Goal: Task Accomplishment & Management: Manage account settings

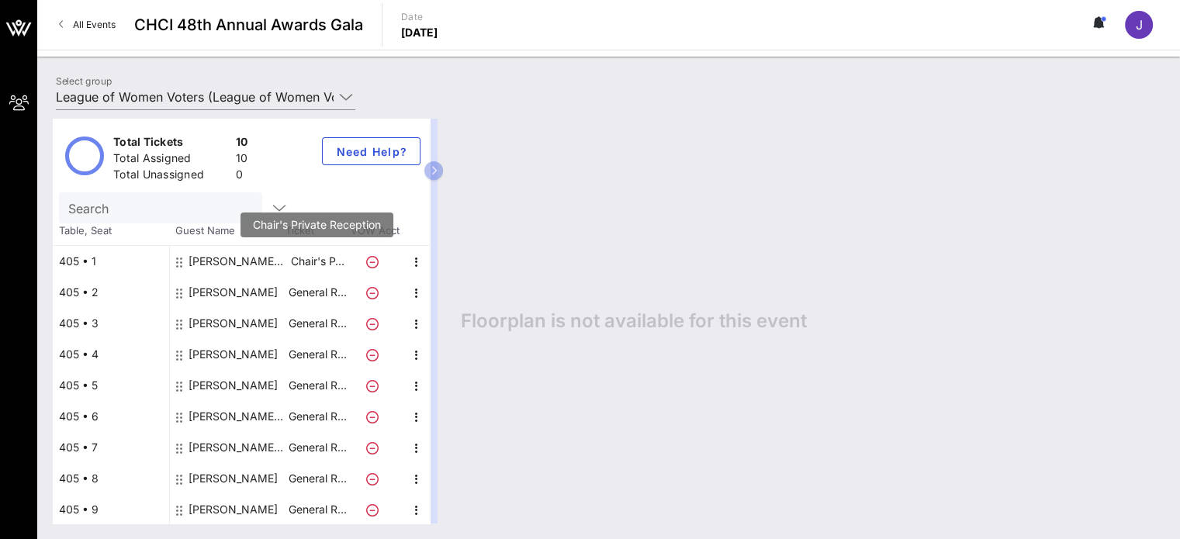
scroll to position [31, 0]
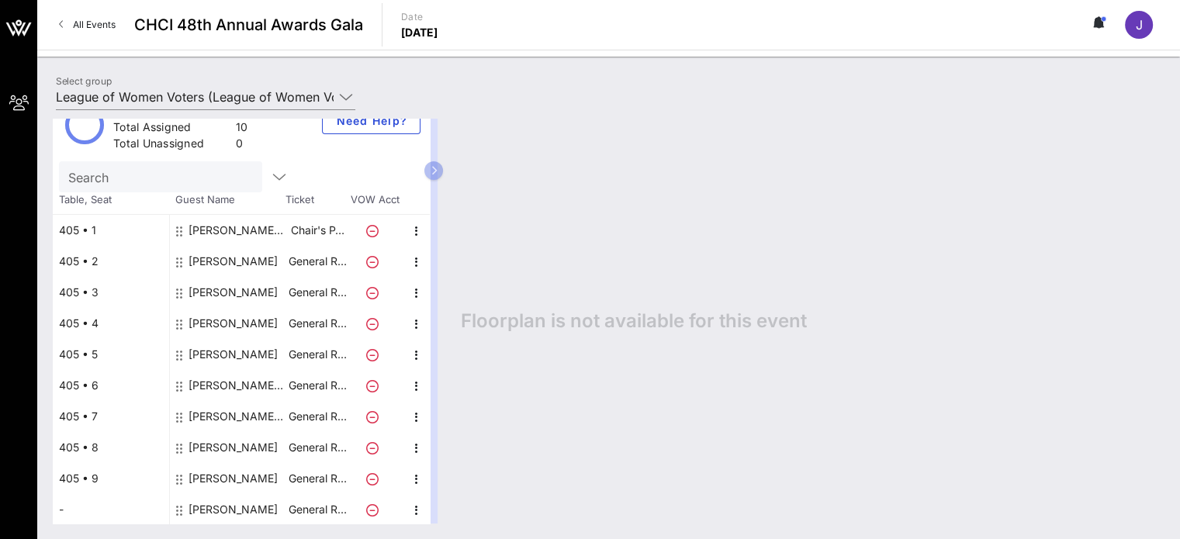
click at [62, 507] on div "-" at bounding box center [111, 509] width 116 height 31
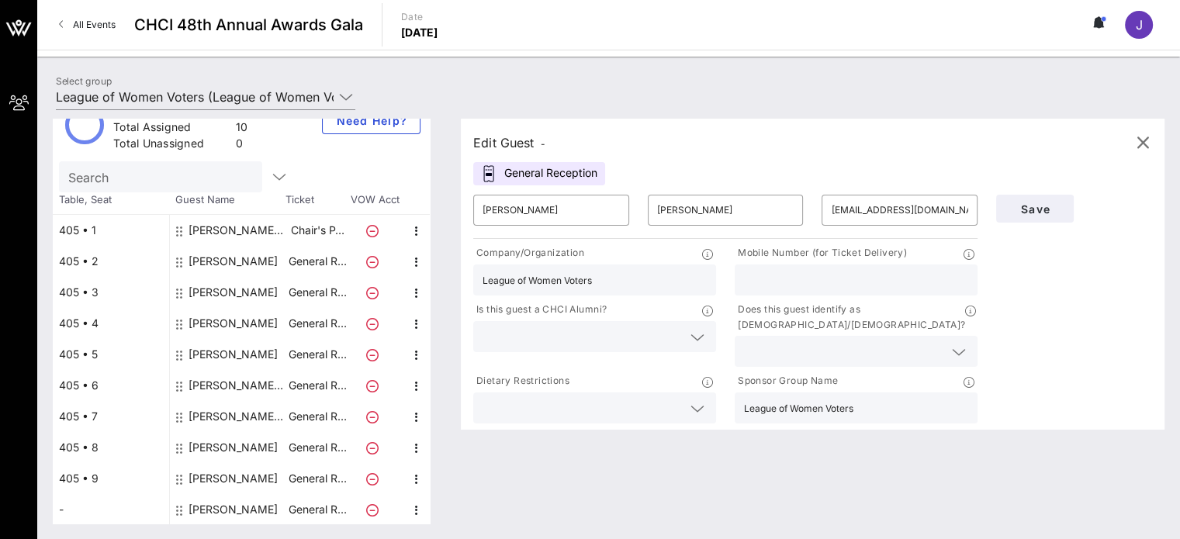
click at [483, 472] on div "Edit Guest - General Reception ​ [PERSON_NAME] ​ [PERSON_NAME] ​ [EMAIL_ADDRESS…" at bounding box center [804, 321] width 719 height 405
click at [233, 378] on div "[PERSON_NAME] [PERSON_NAME]" at bounding box center [238, 385] width 98 height 31
type input "[PERSON_NAME]"
type input "[PERSON_NAME] [PERSON_NAME]"
type input "[EMAIL_ADDRESS][DOMAIN_NAME]"
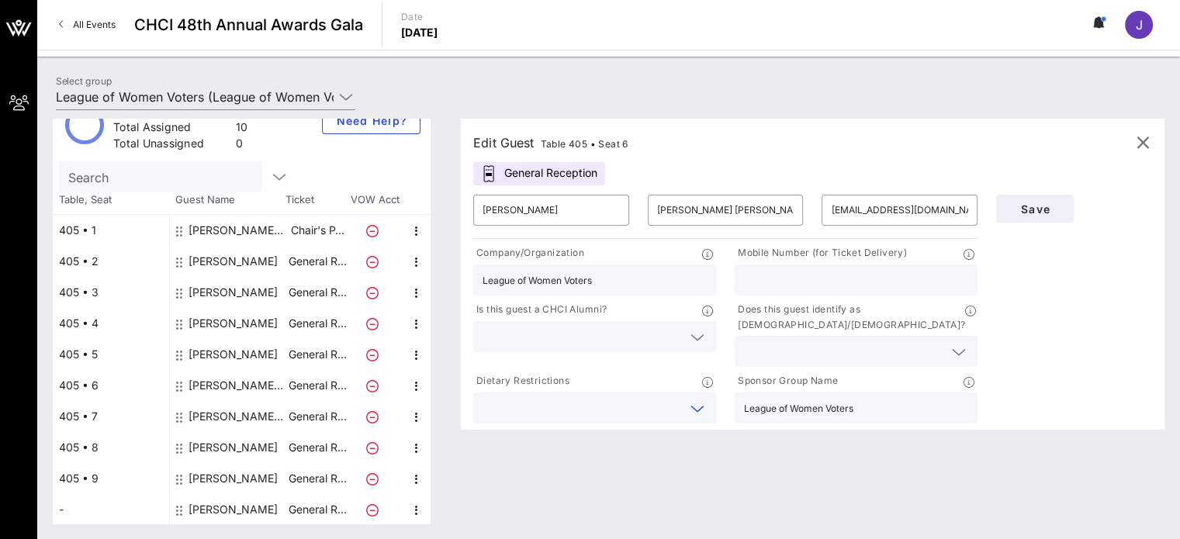
click at [659, 398] on input "text" at bounding box center [582, 408] width 199 height 20
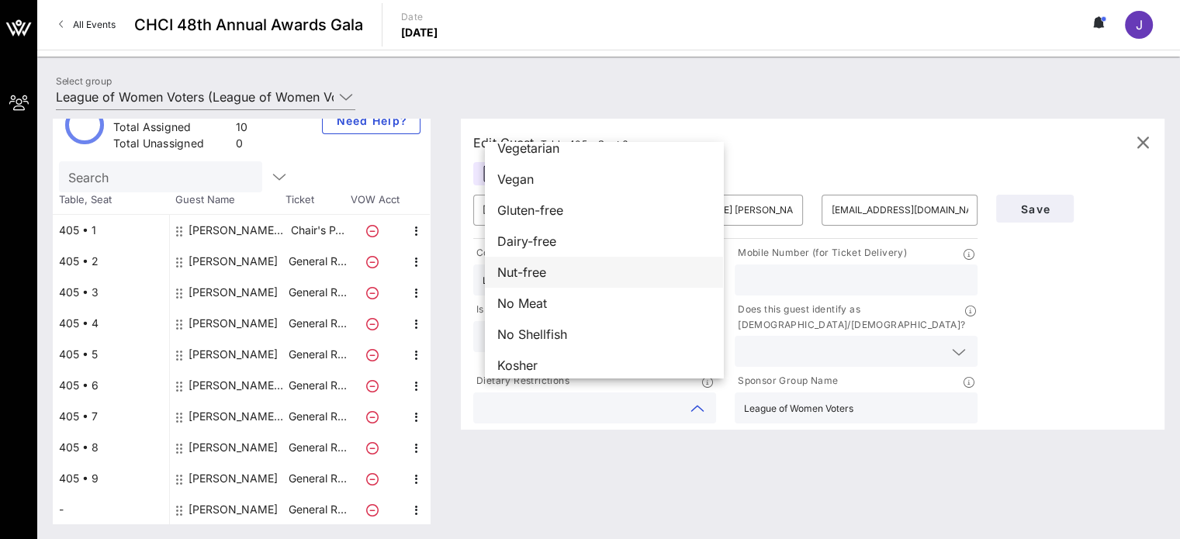
scroll to position [25, 0]
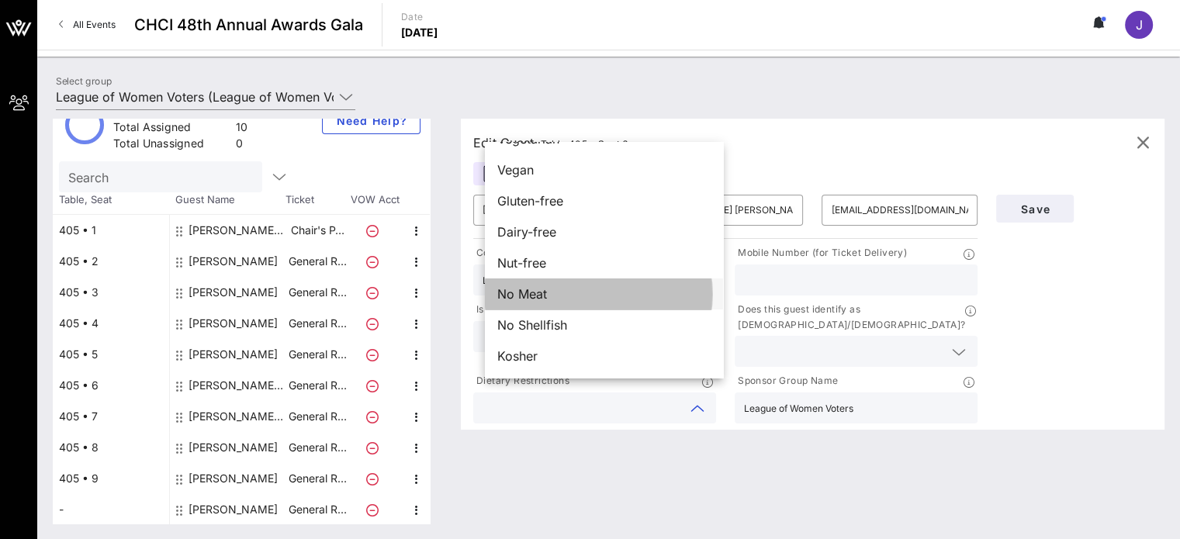
click at [596, 300] on div "No Meat" at bounding box center [604, 294] width 238 height 31
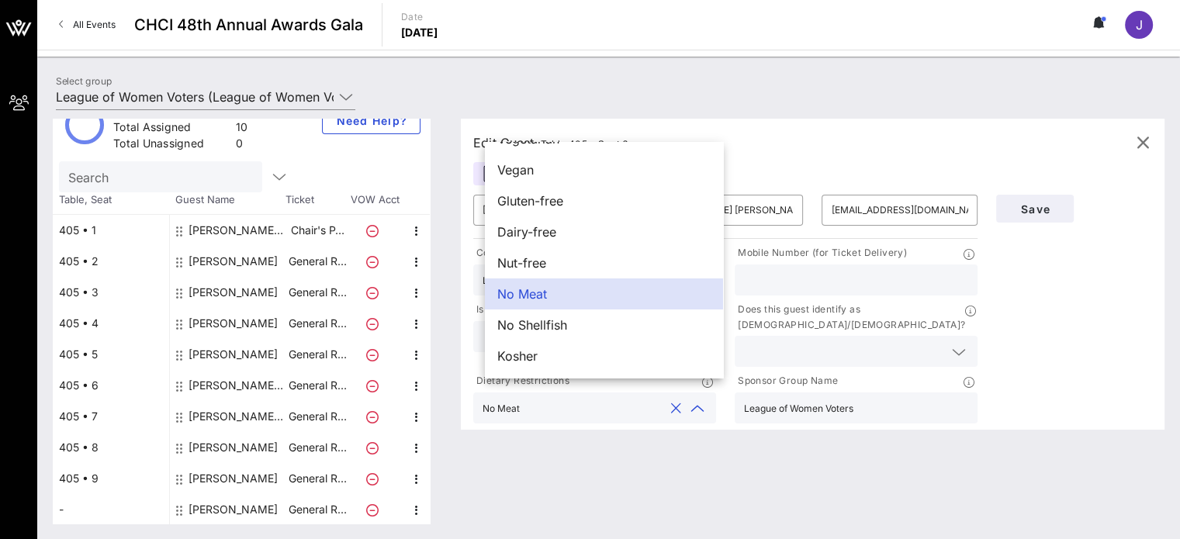
click at [620, 453] on div "Edit Guest Table 405 • Seat 6 General Reception ​ [PERSON_NAME] J ​ [PERSON_NAM…" at bounding box center [804, 321] width 719 height 405
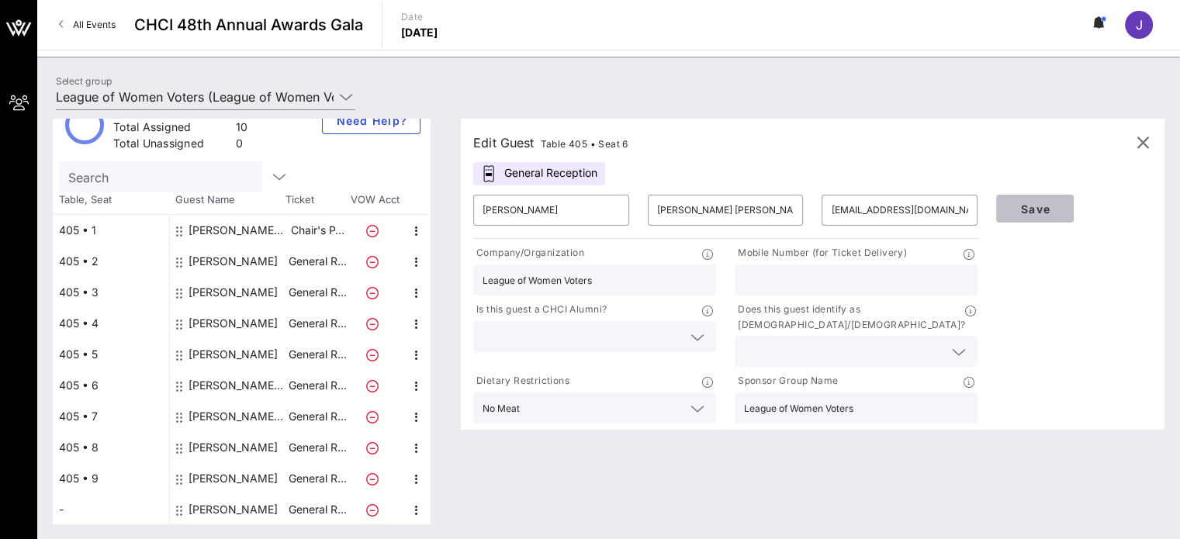
click at [1055, 203] on span "Save" at bounding box center [1035, 208] width 53 height 13
